Goal: Task Accomplishment & Management: Use online tool/utility

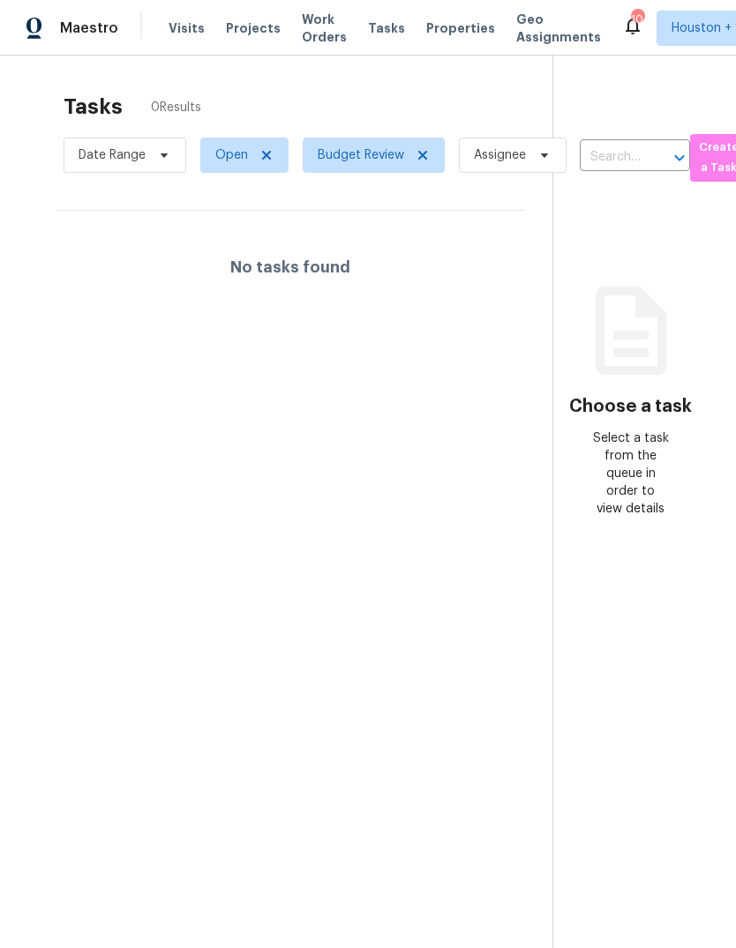
click at [74, 30] on span "Maestro" at bounding box center [89, 28] width 58 height 18
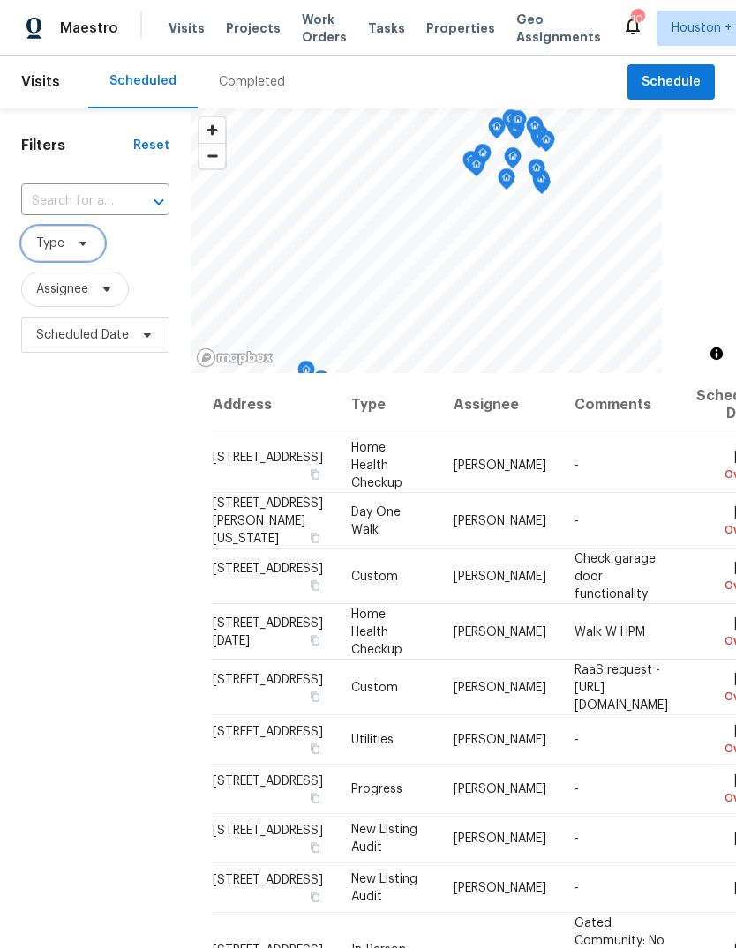
click at [77, 240] on icon at bounding box center [83, 243] width 14 height 14
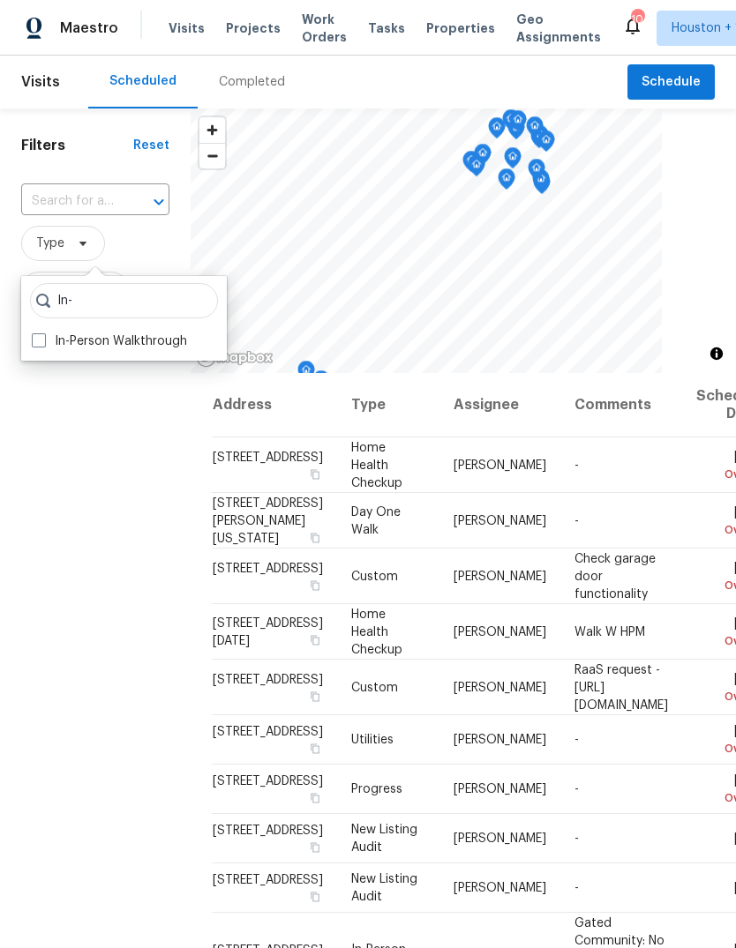
type input "In-"
click at [59, 342] on label "In-Person Walkthrough" at bounding box center [109, 342] width 155 height 18
click at [43, 342] on input "In-Person Walkthrough" at bounding box center [37, 338] width 11 height 11
checkbox input "true"
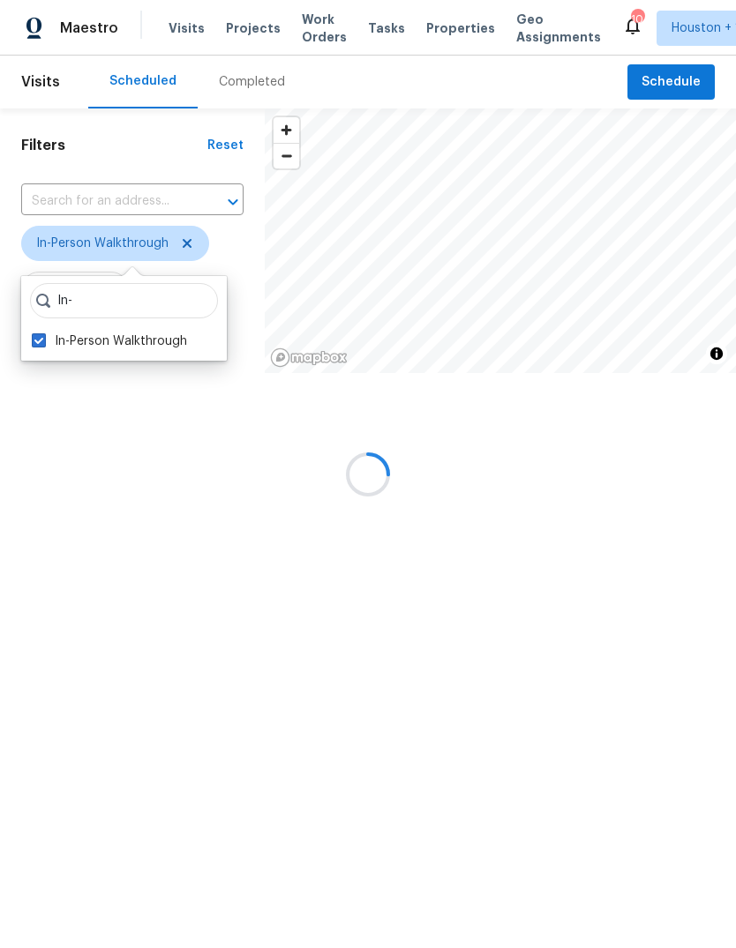
click at [114, 594] on div at bounding box center [368, 474] width 736 height 948
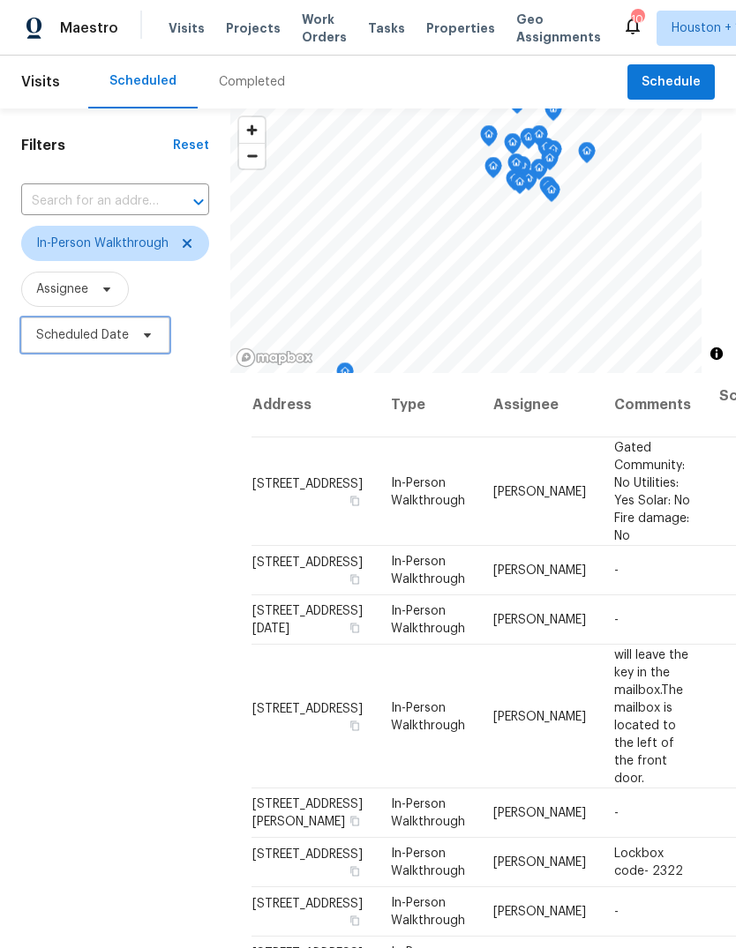
click at [79, 334] on span "Scheduled Date" at bounding box center [82, 335] width 93 height 18
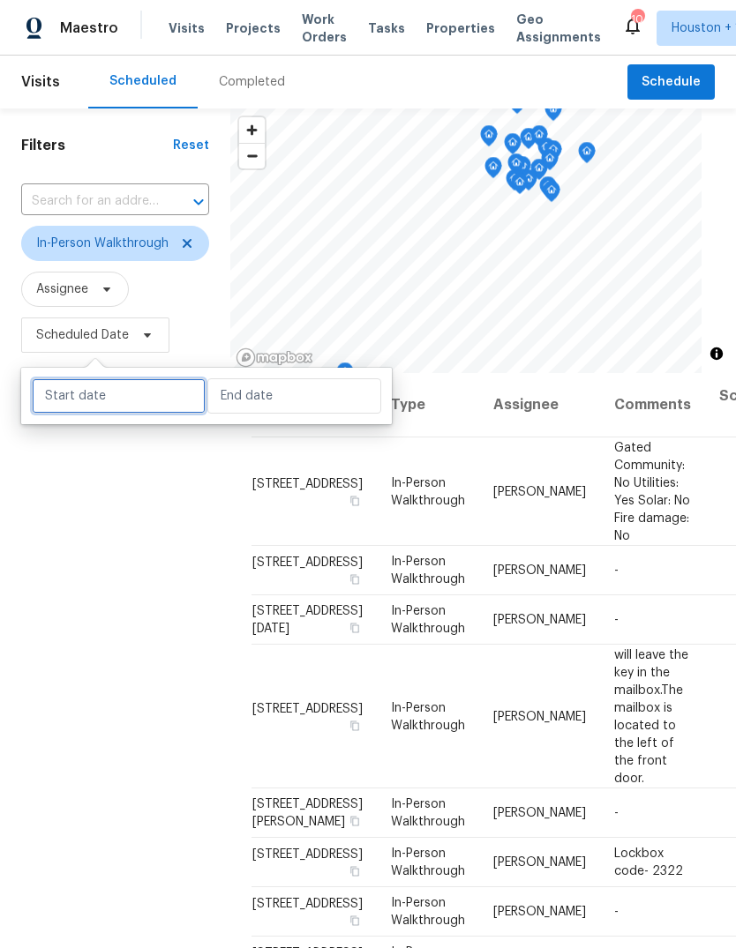
click at [102, 412] on input "text" at bounding box center [119, 396] width 174 height 35
select select "9"
select select "2025"
select select "10"
select select "2025"
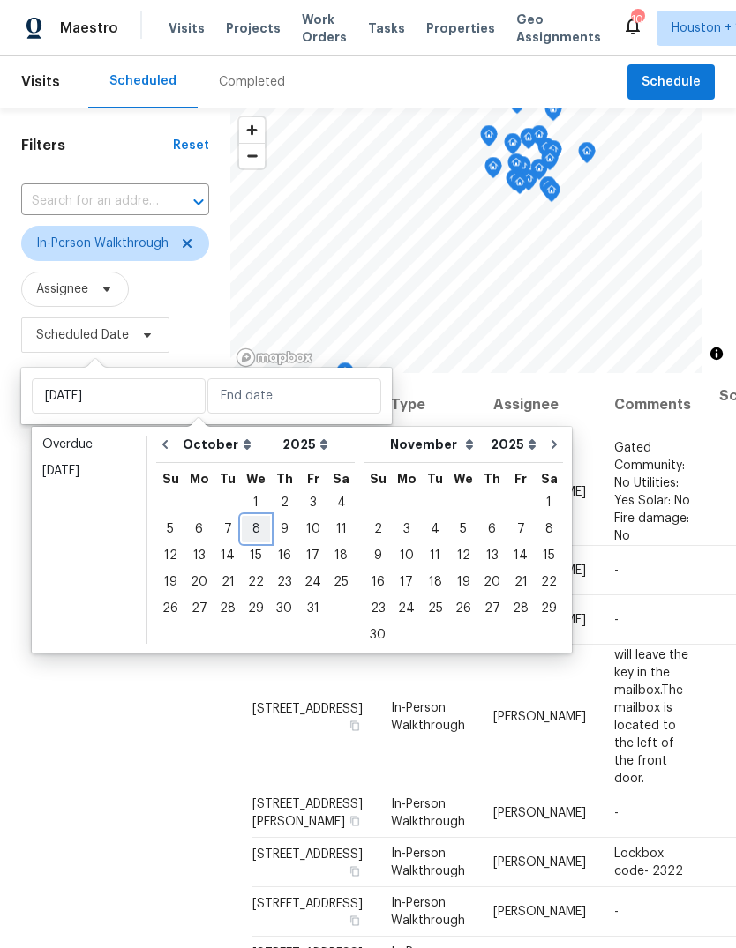
click at [250, 531] on div "8" at bounding box center [256, 529] width 28 height 25
type input "Wed, Oct 08"
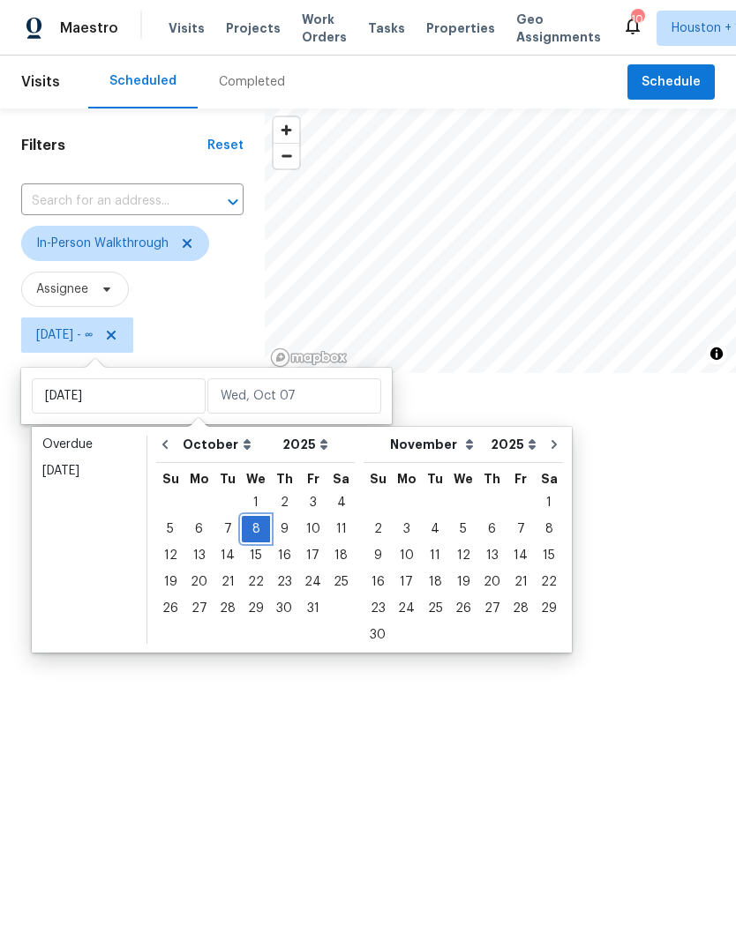
click at [251, 533] on div "8" at bounding box center [256, 529] width 28 height 25
type input "Wed, Oct 08"
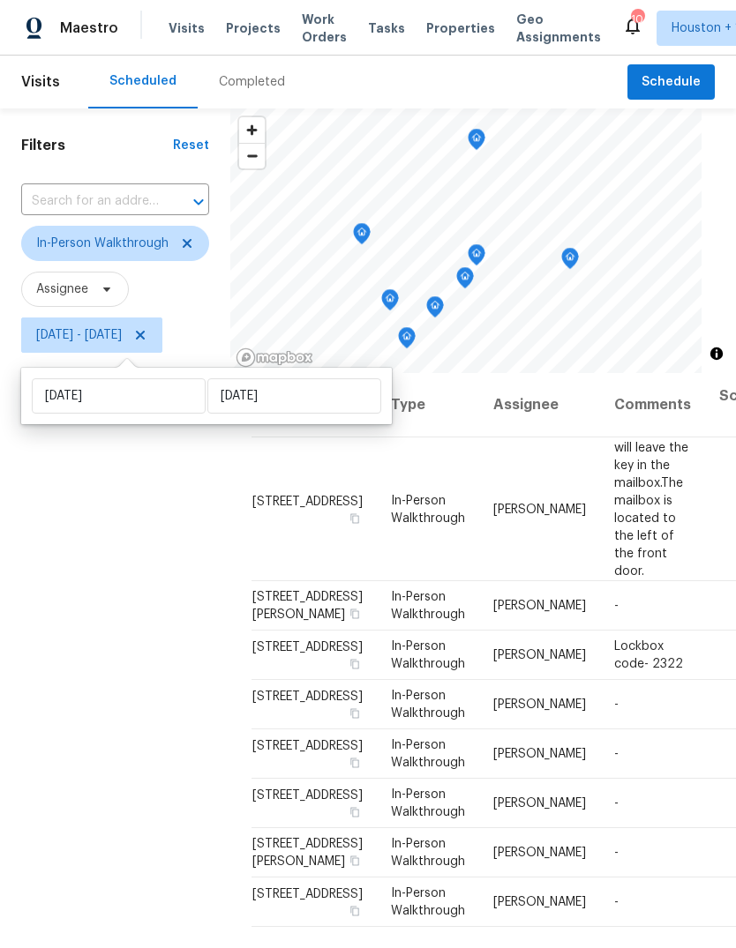
click at [93, 606] on div "Filters Reset ​ In-Person Walkthrough Assignee Wed, Oct 08 - Wed, Oct 08" at bounding box center [115, 620] width 230 height 1023
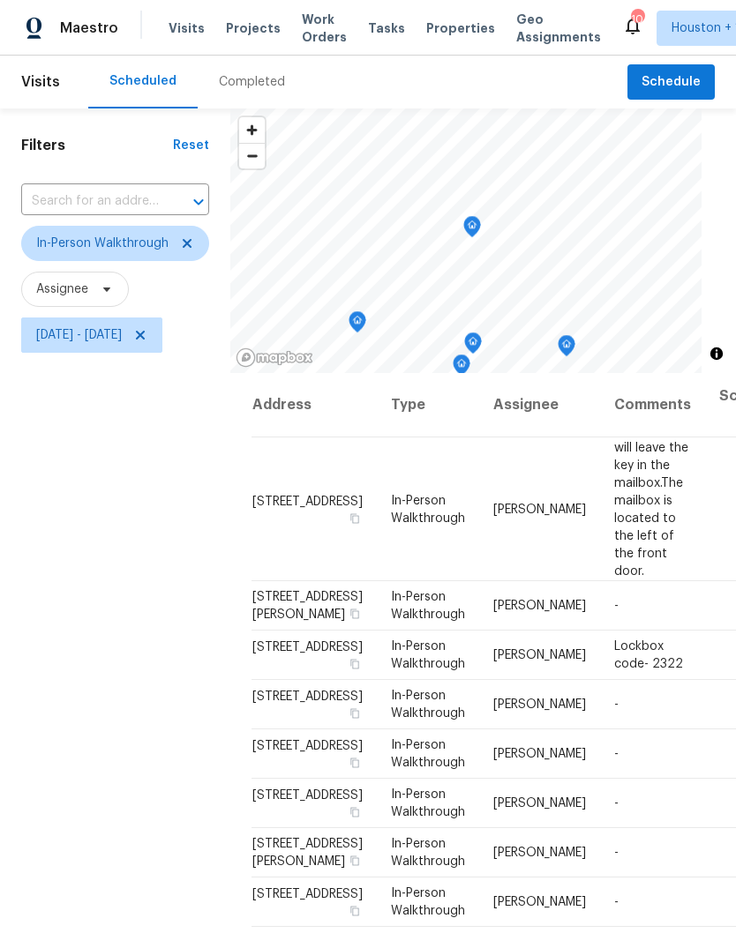
click at [481, 233] on icon "Map marker" at bounding box center [472, 227] width 18 height 22
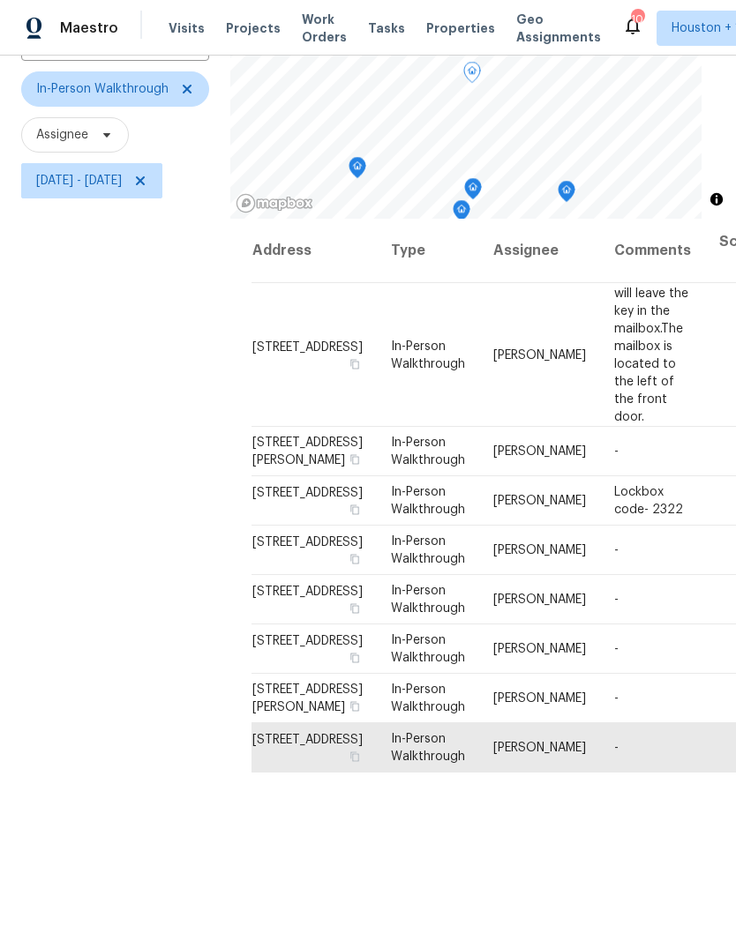
scroll to position [154, 0]
click at [573, 96] on icon "Map marker" at bounding box center [566, 92] width 16 height 20
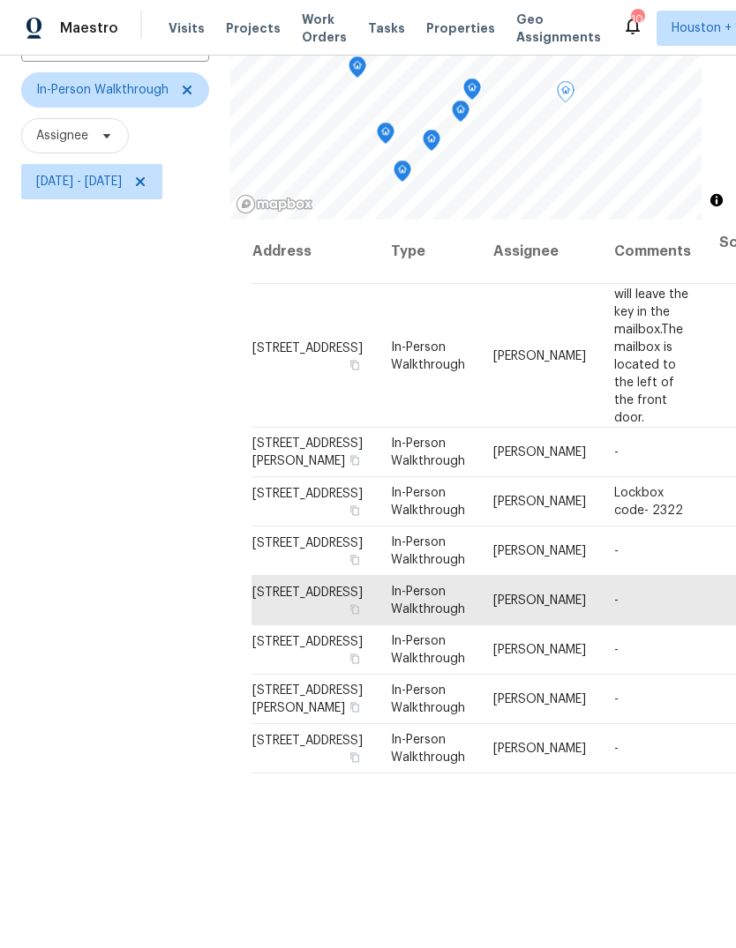
click at [481, 79] on icon "Map marker" at bounding box center [472, 90] width 18 height 22
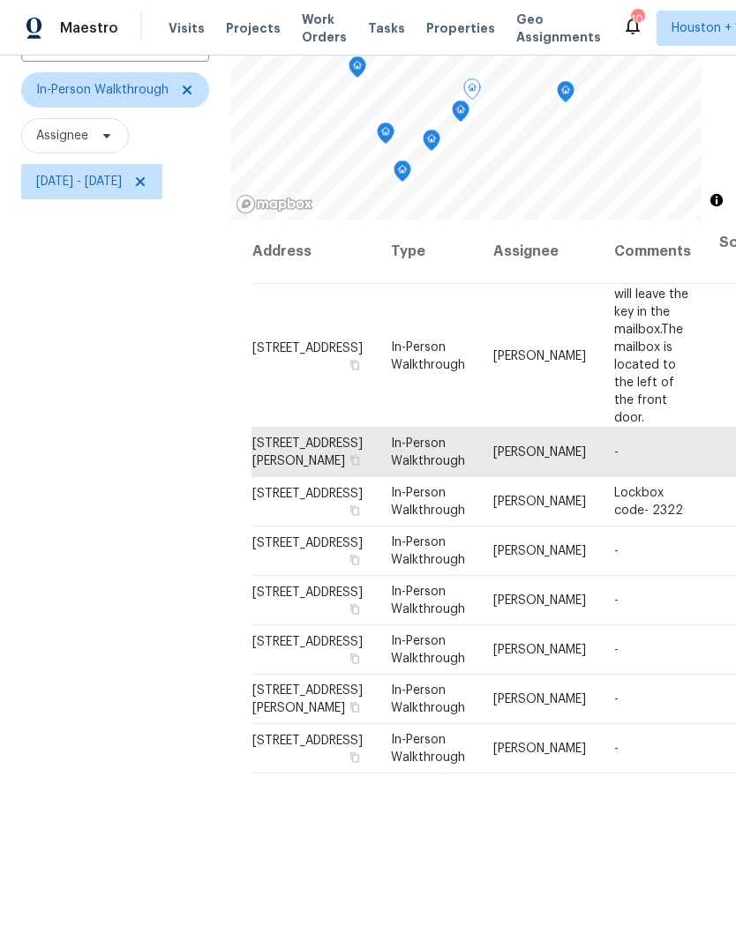
click at [469, 109] on icon "Map marker" at bounding box center [461, 111] width 16 height 20
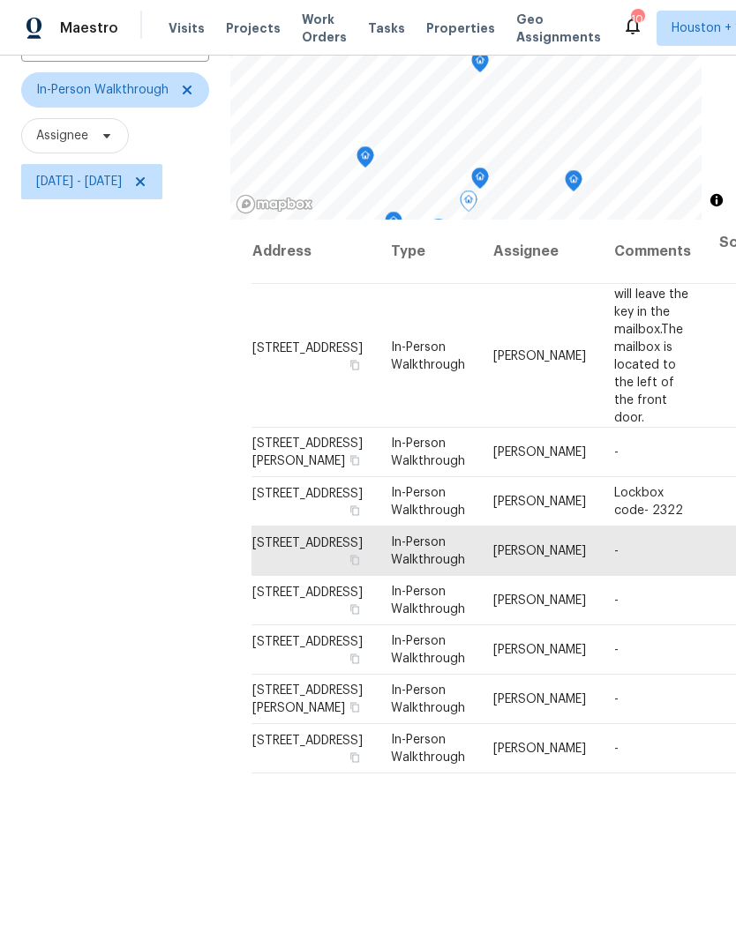
click at [581, 185] on icon "Map marker" at bounding box center [574, 181] width 16 height 20
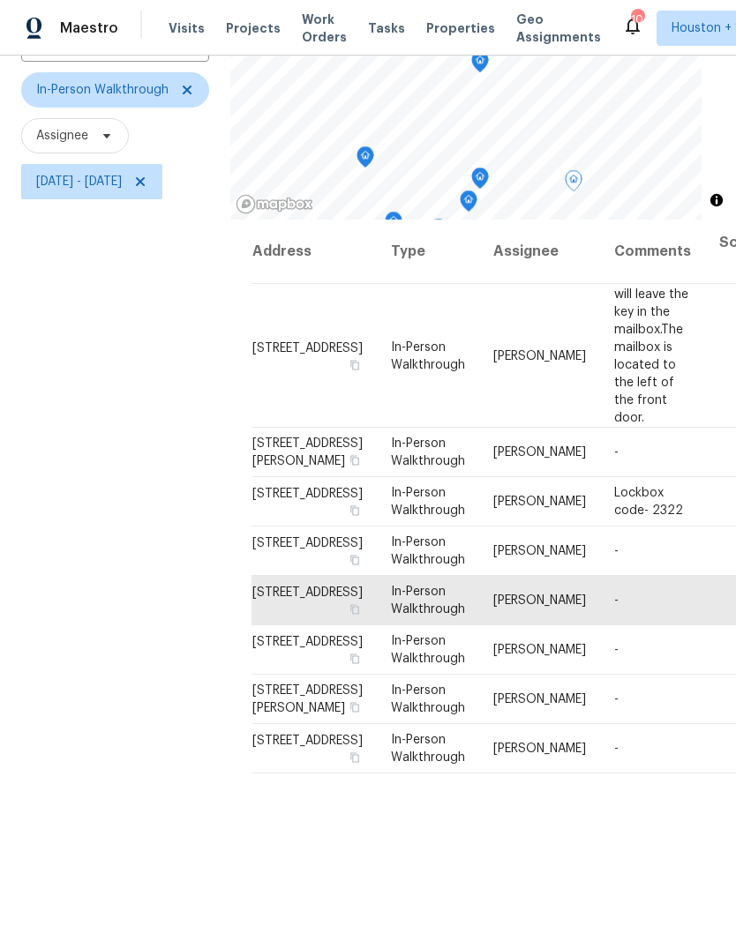
click at [581, 173] on icon "Map marker" at bounding box center [574, 181] width 16 height 20
click at [498, 143] on icon "Map marker" at bounding box center [490, 149] width 16 height 20
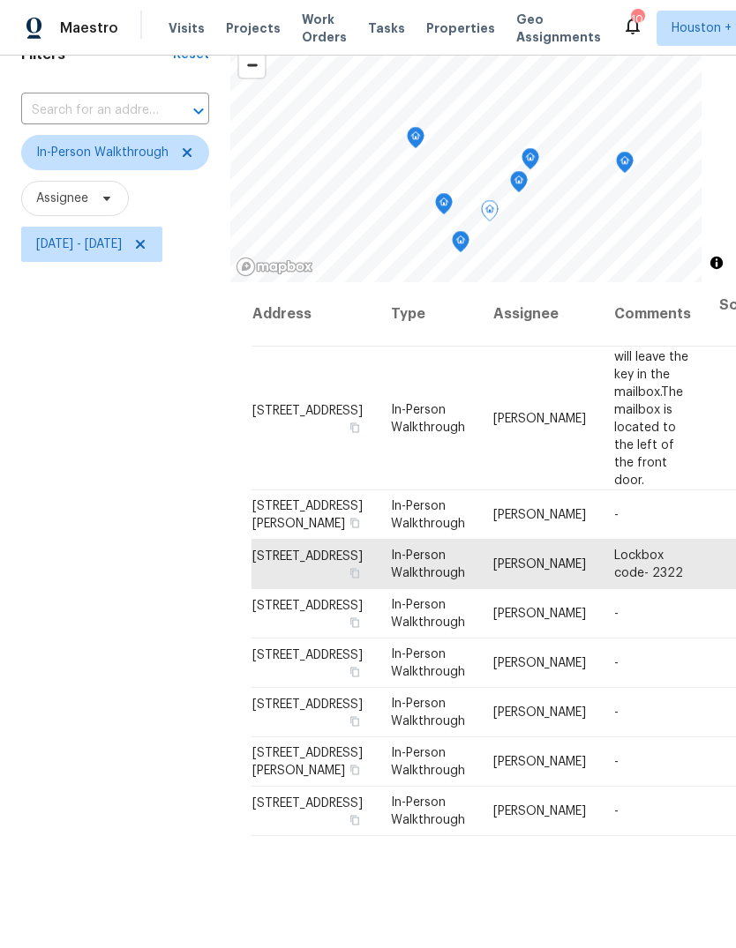
scroll to position [88, 0]
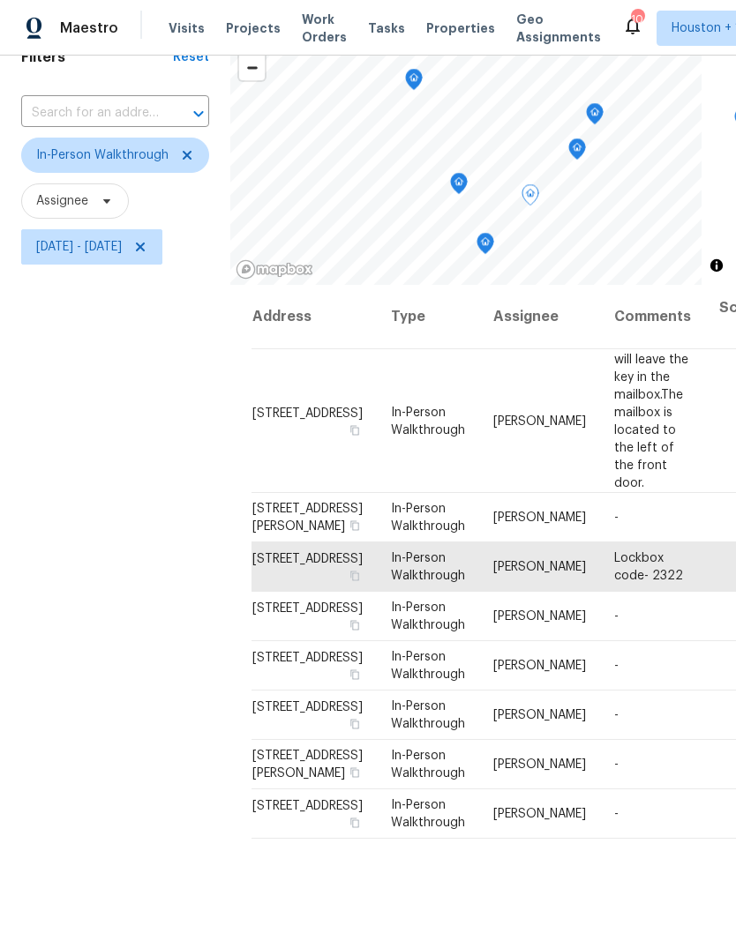
click at [494, 233] on icon "Map marker" at bounding box center [485, 244] width 18 height 22
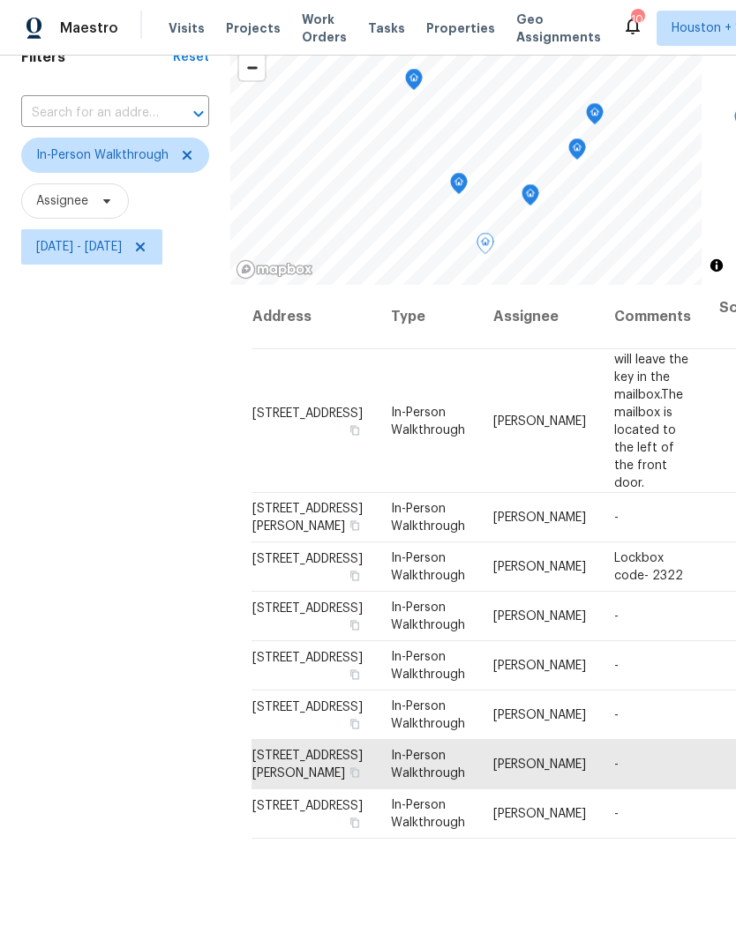
click at [467, 187] on icon "Map marker" at bounding box center [459, 184] width 16 height 20
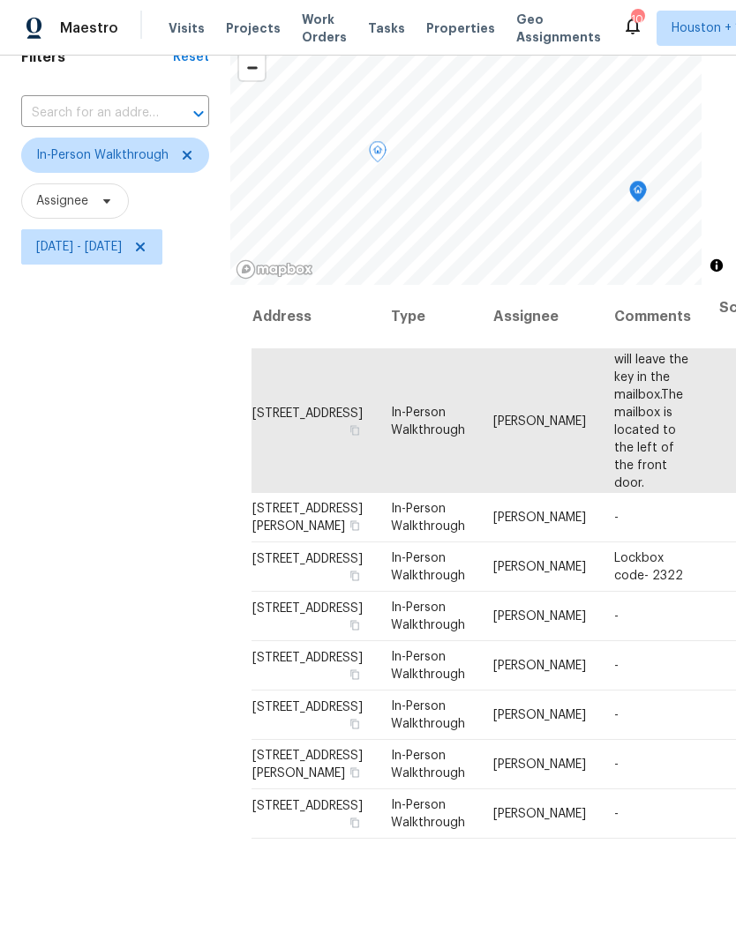
scroll to position [68, 0]
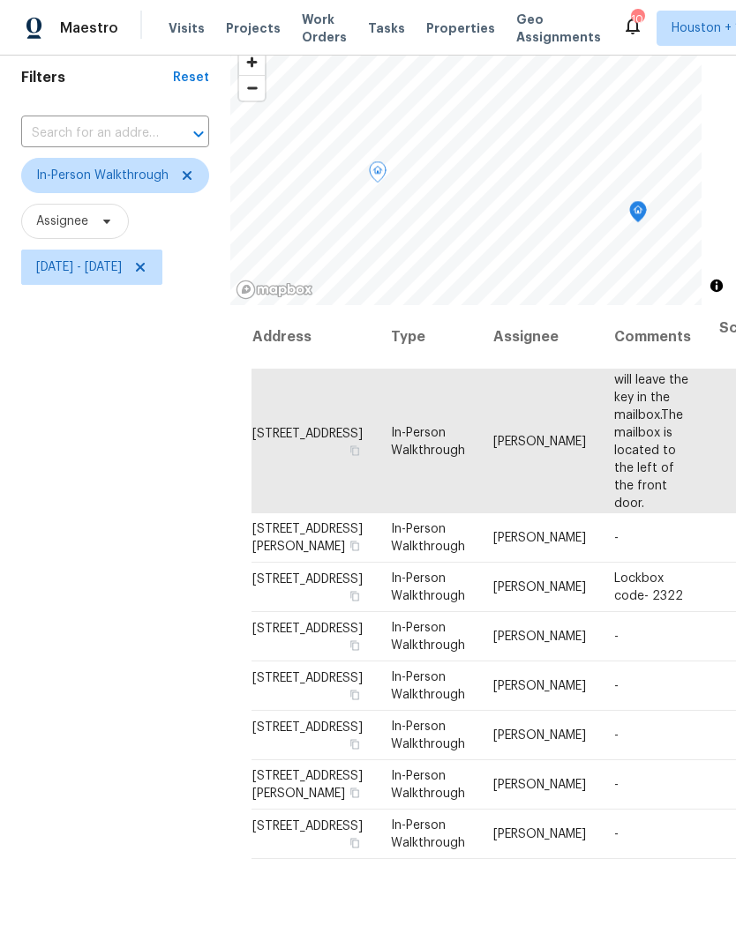
click at [0, 0] on icon at bounding box center [0, 0] width 0 height 0
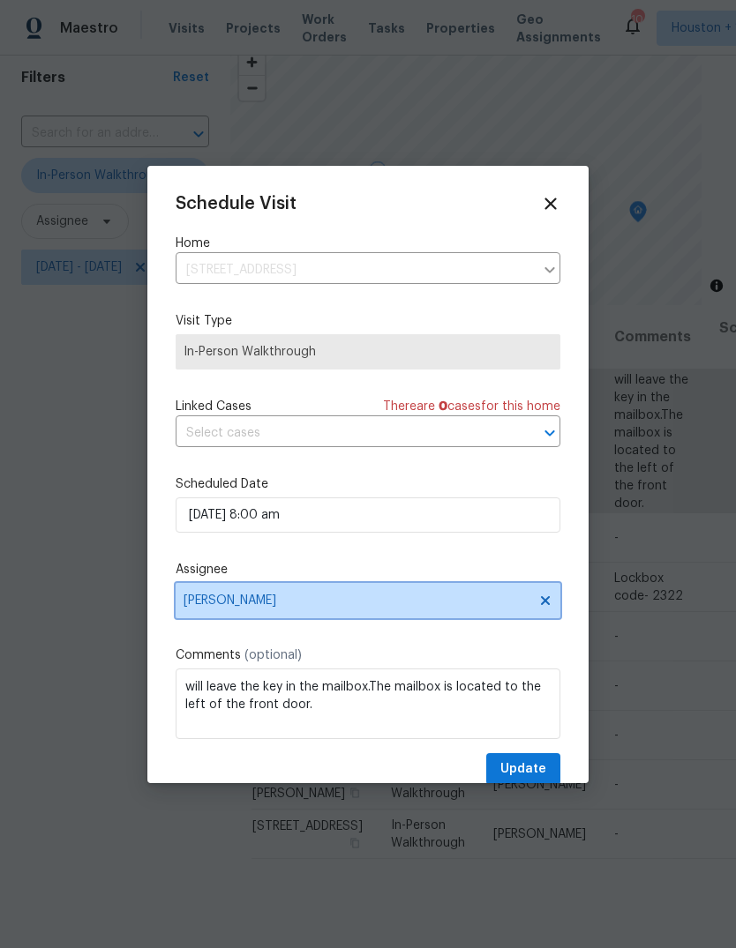
click at [454, 596] on span "Joseph Wolfe" at bounding box center [368, 600] width 385 height 35
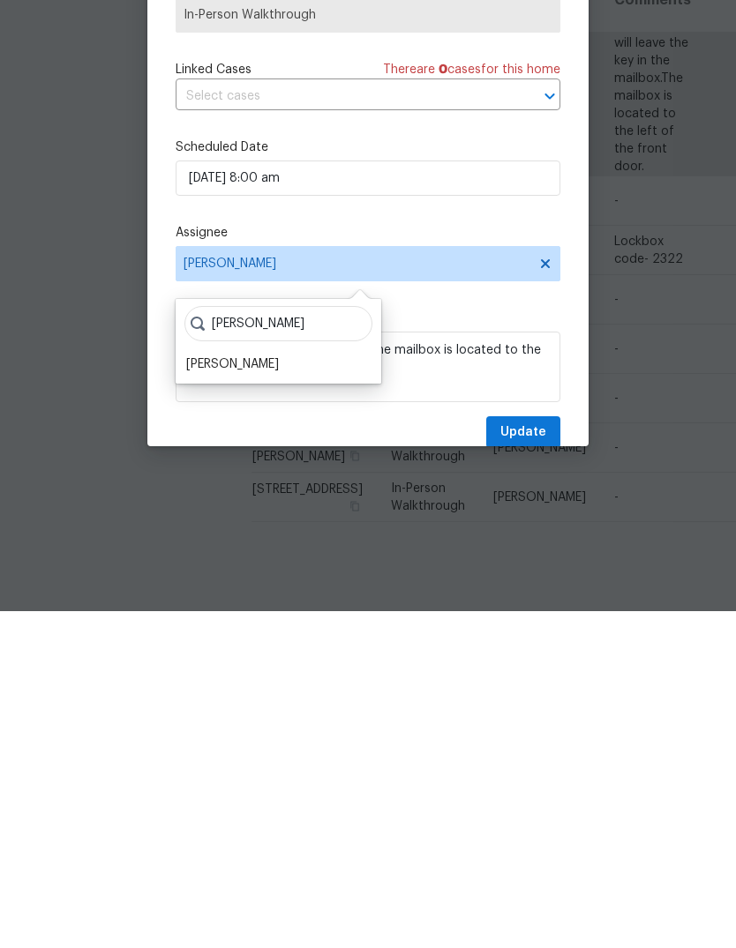
type input "Maria"
click at [209, 693] on div "Maria Zakharnitskaia" at bounding box center [232, 702] width 93 height 18
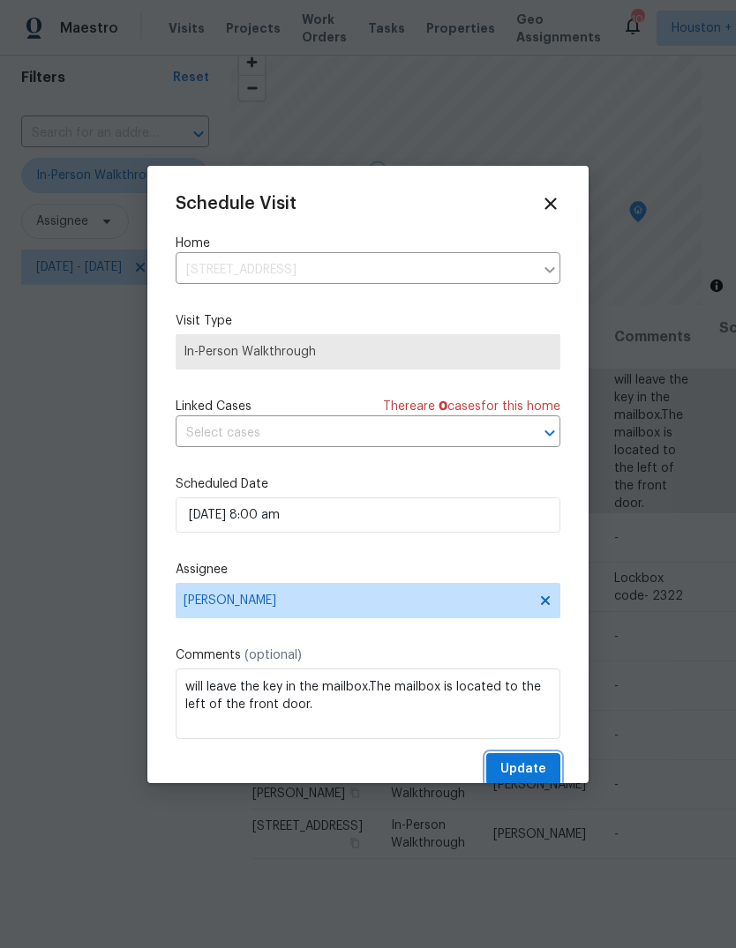
click at [542, 761] on button "Update" at bounding box center [523, 769] width 74 height 33
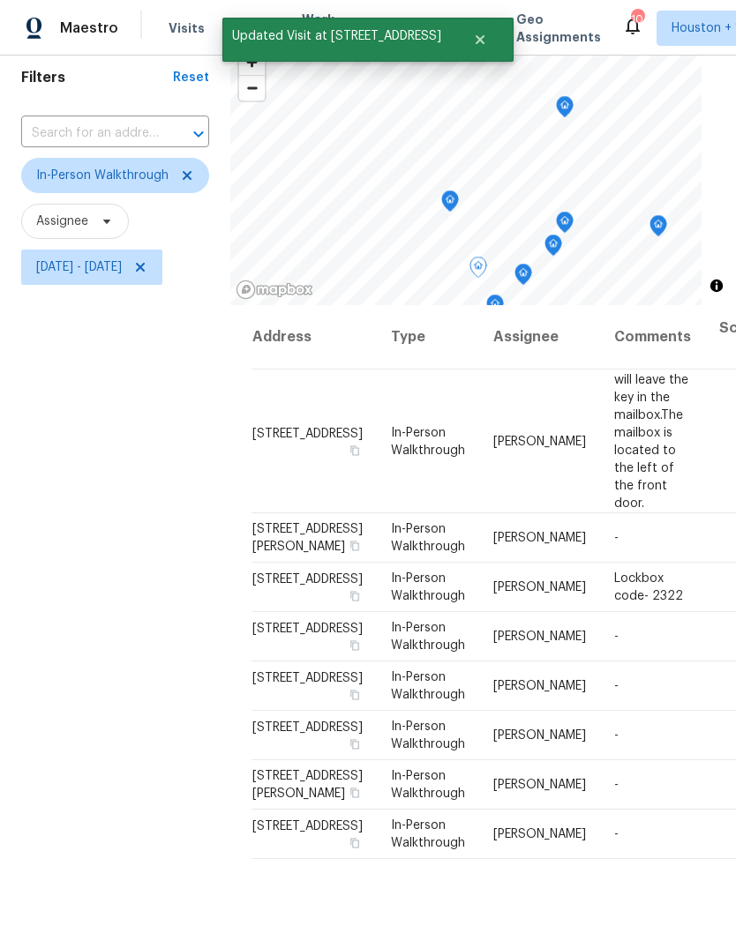
click at [458, 191] on icon "Map marker" at bounding box center [450, 201] width 16 height 20
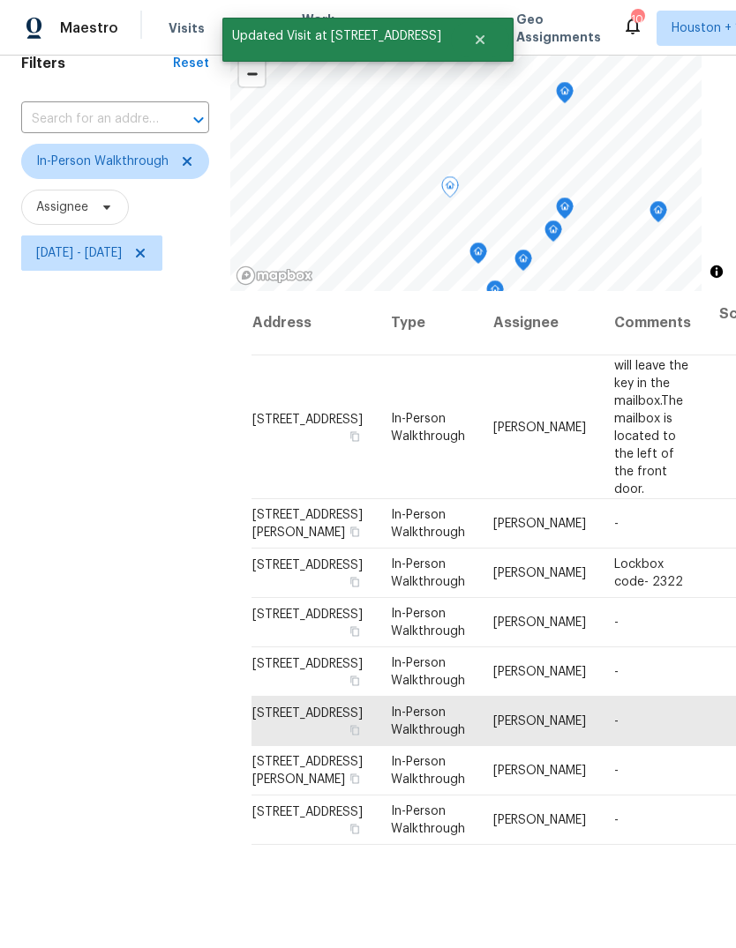
scroll to position [94, 0]
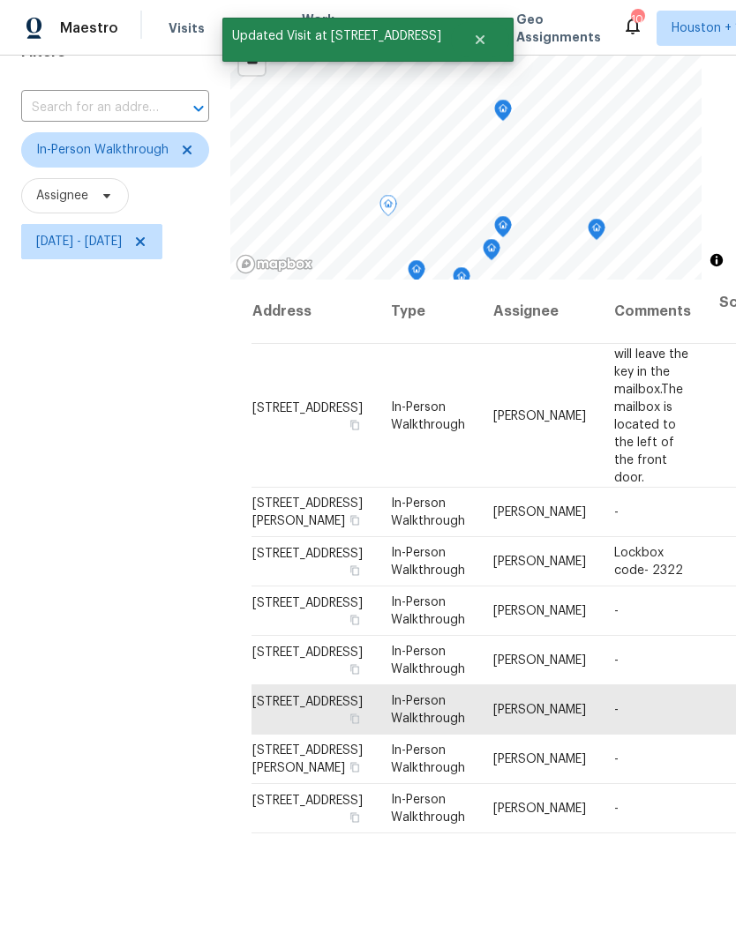
click at [512, 100] on div "Map marker" at bounding box center [503, 113] width 18 height 27
click at [511, 101] on icon "Map marker" at bounding box center [503, 111] width 16 height 20
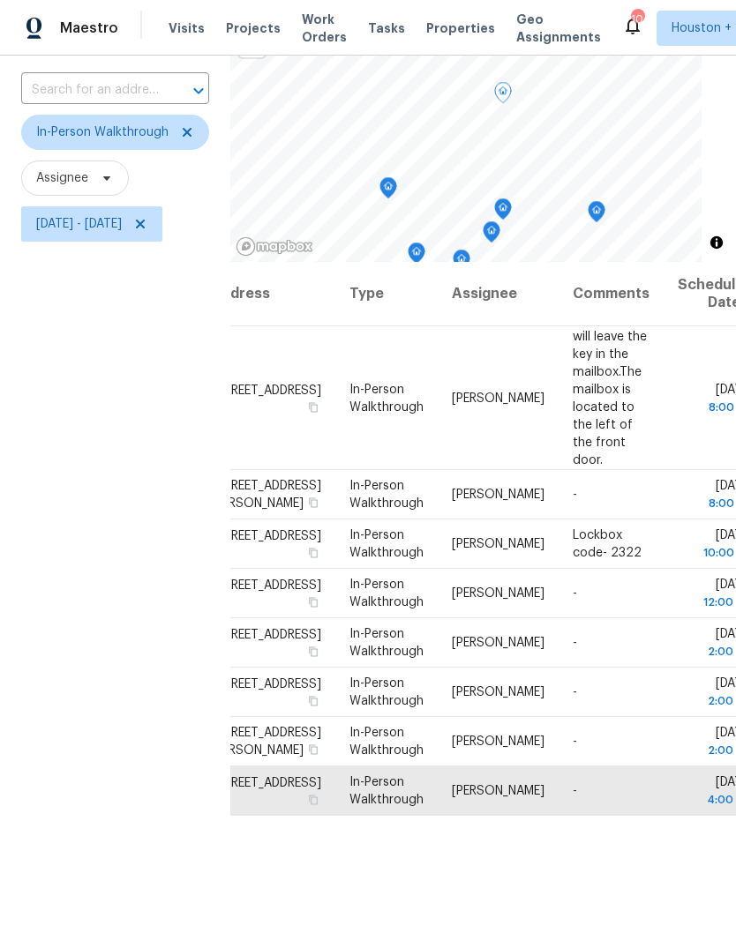
scroll to position [0, 41]
click at [0, 0] on span at bounding box center [0, 0] width 0 height 0
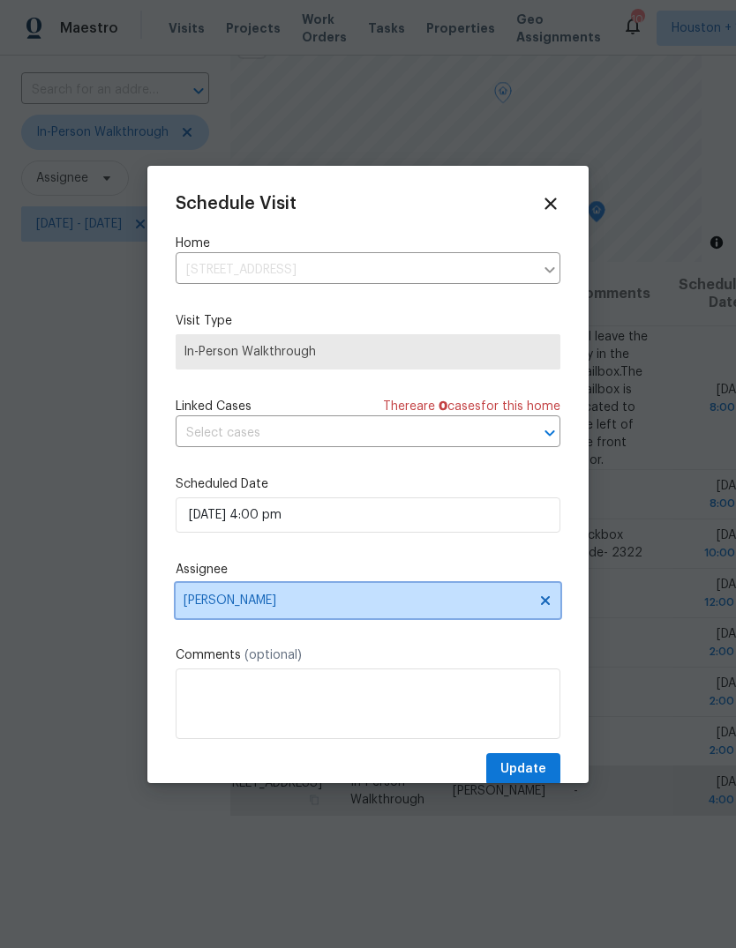
click at [229, 608] on span "Andy Taylor" at bounding box center [357, 601] width 346 height 14
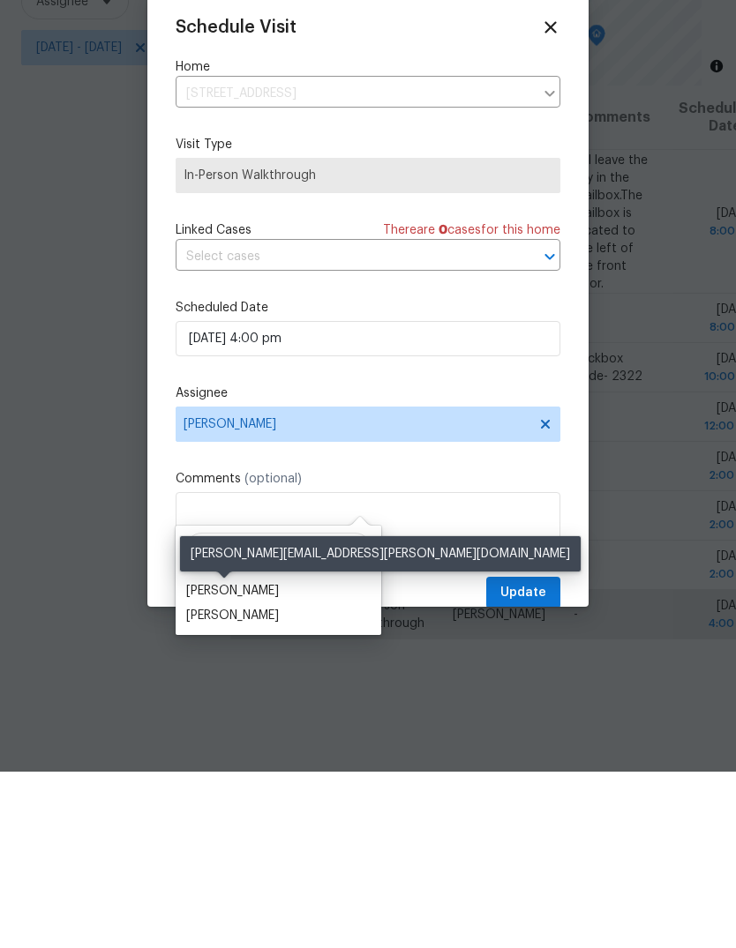
type input "Jose"
click at [212, 759] on div "Joseph Wolfe" at bounding box center [232, 768] width 93 height 18
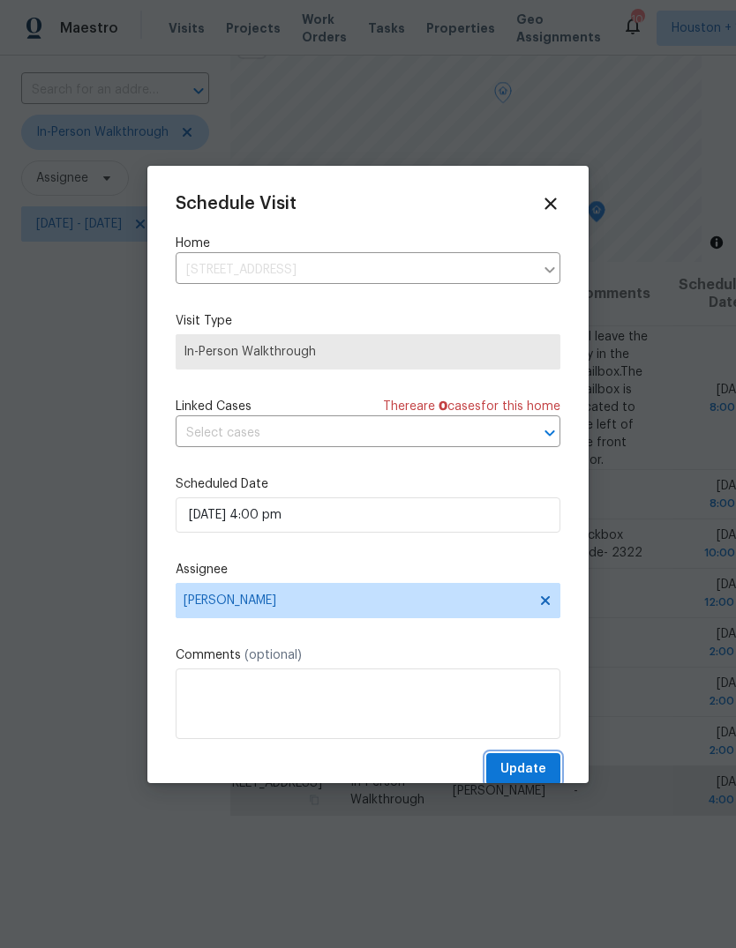
click at [537, 769] on span "Update" at bounding box center [523, 770] width 46 height 22
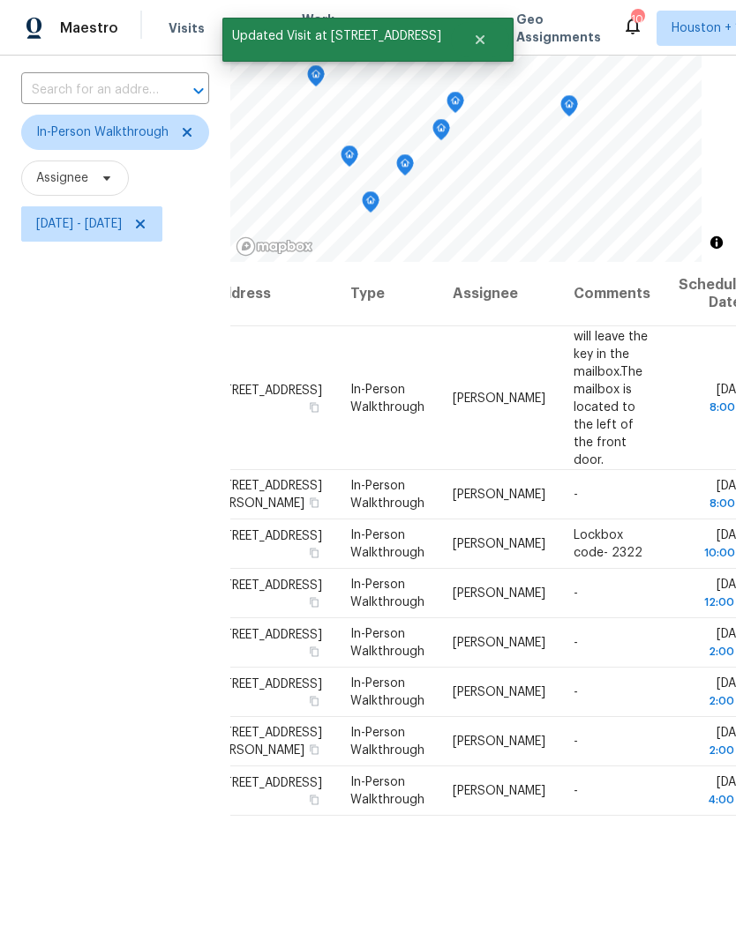
click at [449, 120] on icon "Map marker" at bounding box center [441, 130] width 16 height 20
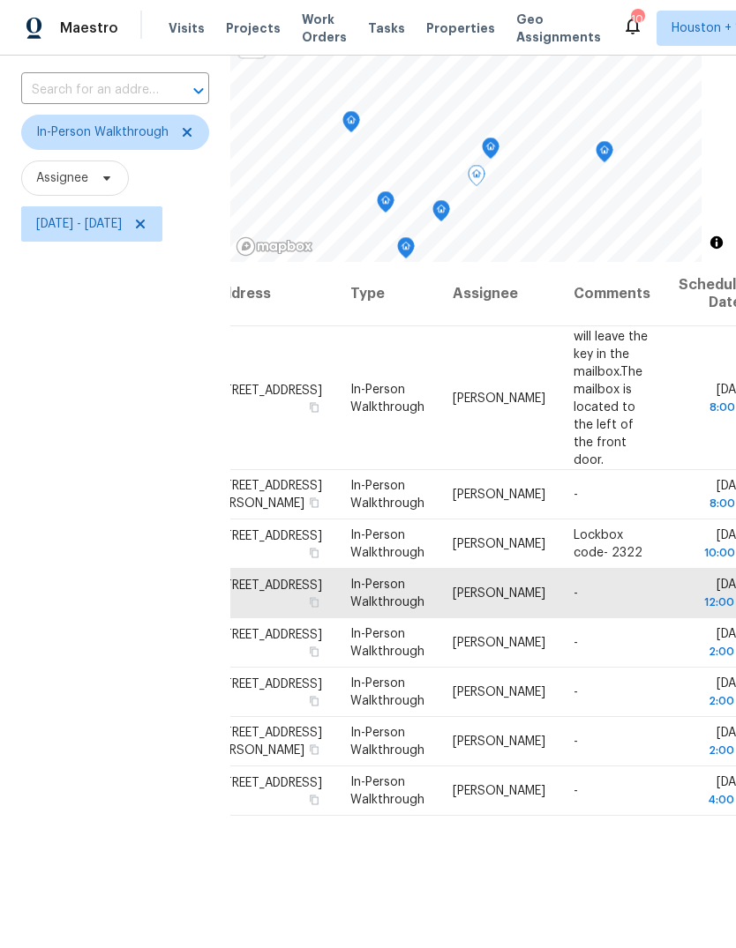
click at [499, 139] on icon "Map marker" at bounding box center [491, 149] width 16 height 20
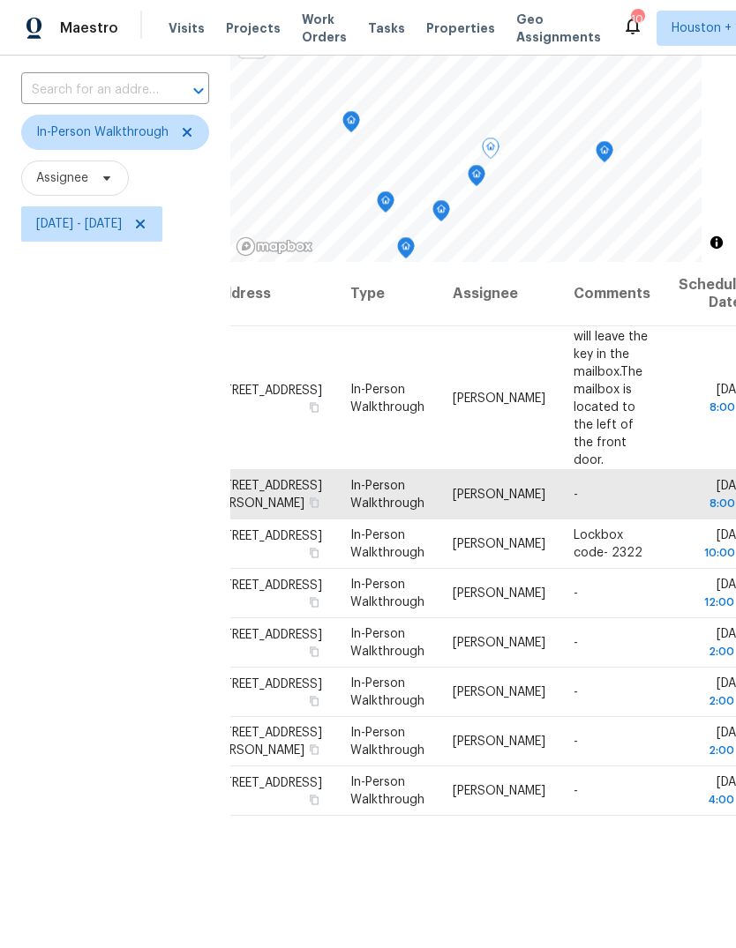
click at [612, 142] on icon "Map marker" at bounding box center [604, 152] width 16 height 20
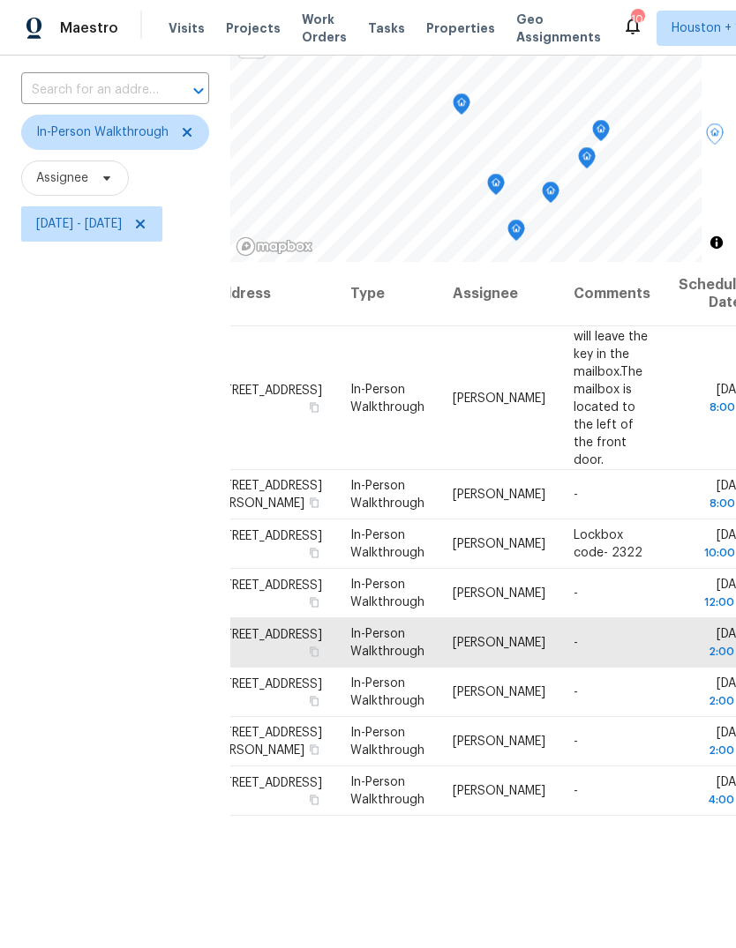
click at [558, 183] on icon "Map marker" at bounding box center [551, 193] width 16 height 20
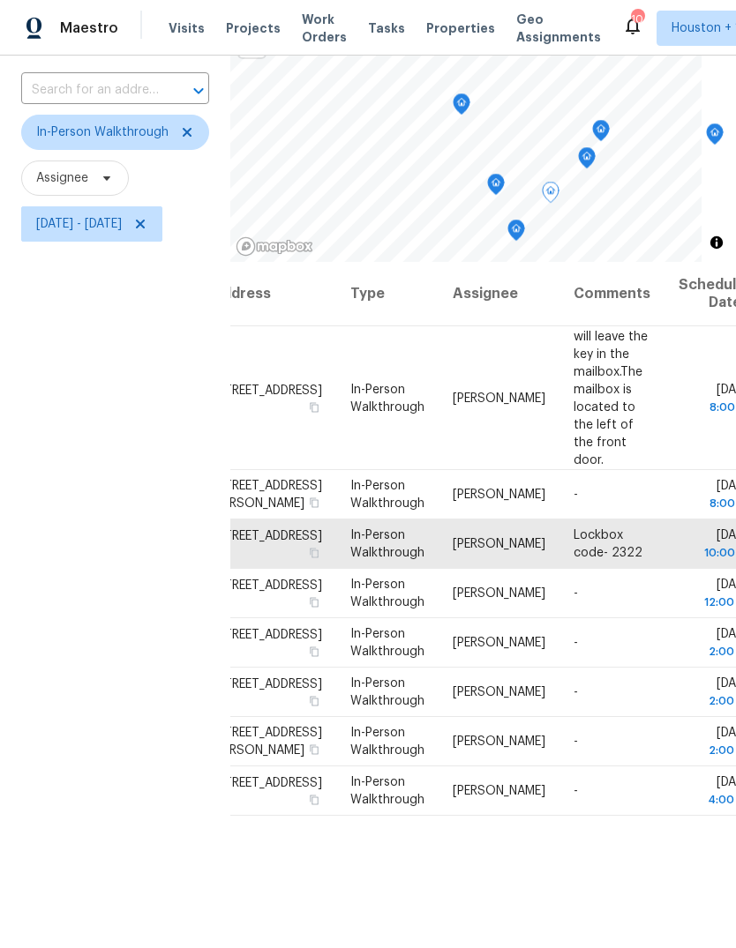
click at [588, 157] on icon "Map marker" at bounding box center [587, 158] width 2 height 3
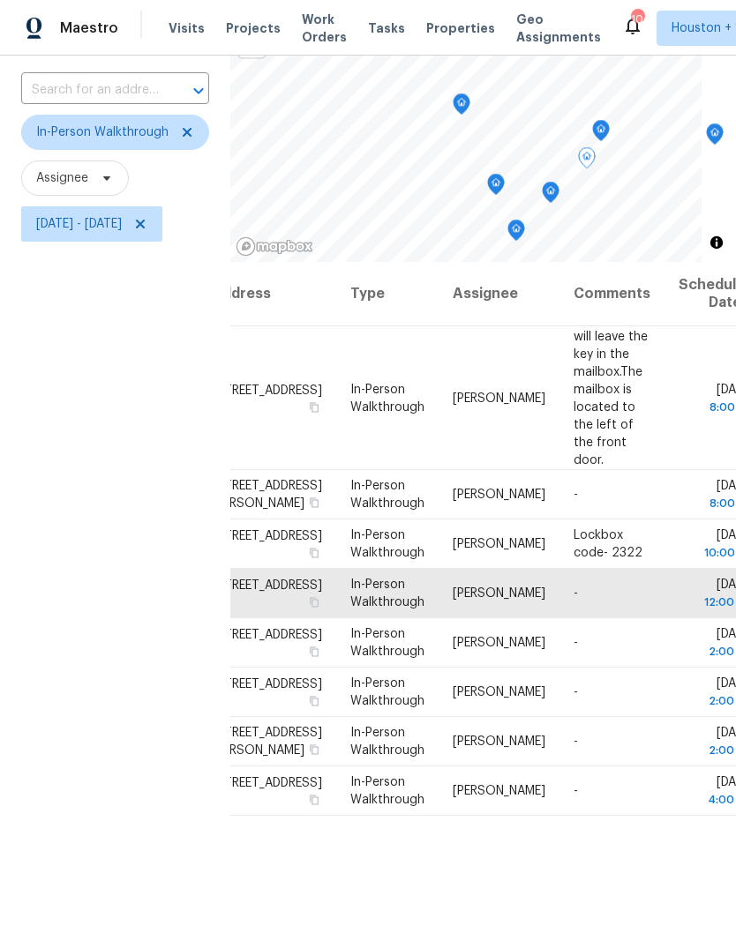
click at [603, 128] on icon "Map marker" at bounding box center [600, 130] width 5 height 4
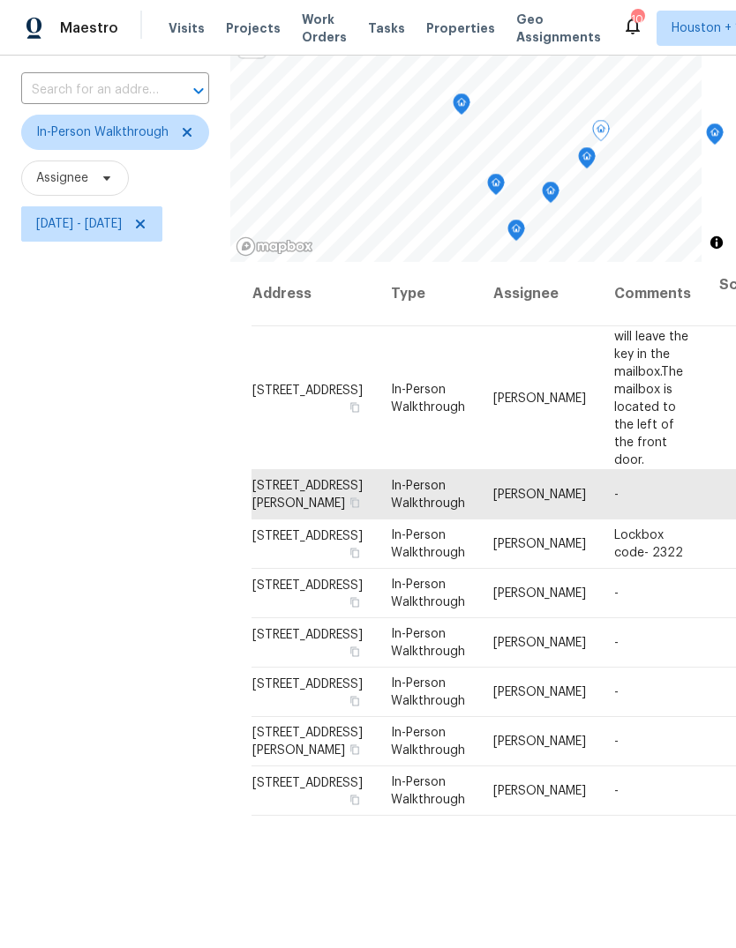
scroll to position [0, 0]
click at [487, 213] on icon "Map marker" at bounding box center [479, 223] width 16 height 20
